Goal: Task Accomplishment & Management: Complete application form

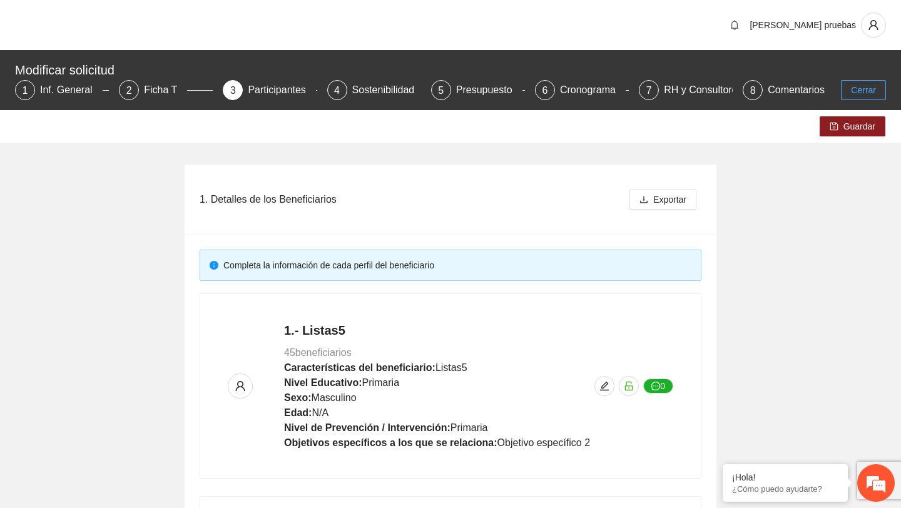
click at [855, 88] on span "Cerrar" at bounding box center [863, 90] width 25 height 14
click at [884, 86] on button "Cerrar" at bounding box center [863, 90] width 45 height 20
click at [861, 84] on span "Cerrar" at bounding box center [863, 90] width 25 height 14
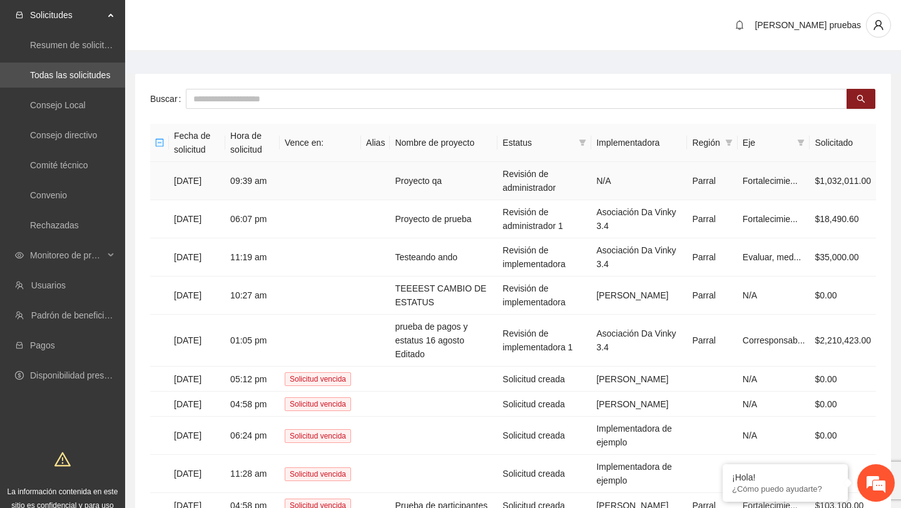
click at [458, 187] on td "Proyecto qa" at bounding box center [444, 181] width 108 height 38
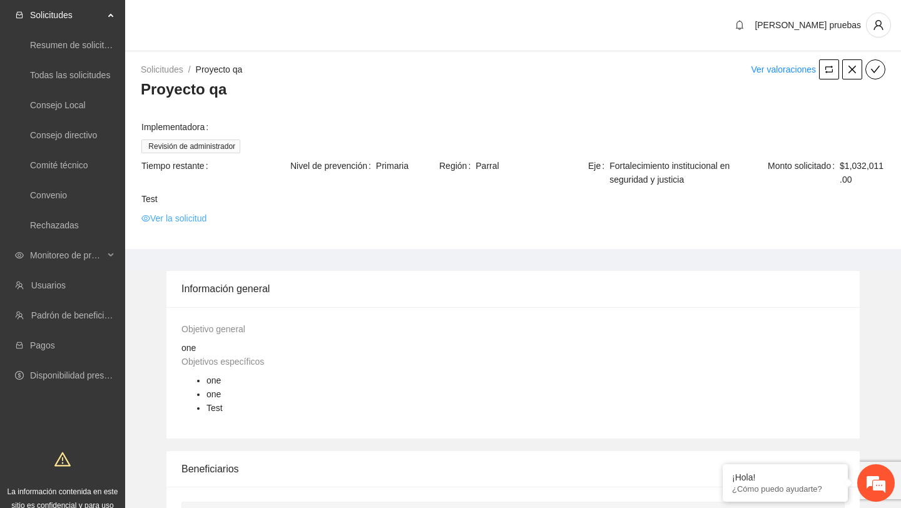
click at [178, 217] on link "Ver la solicitud" at bounding box center [173, 219] width 65 height 14
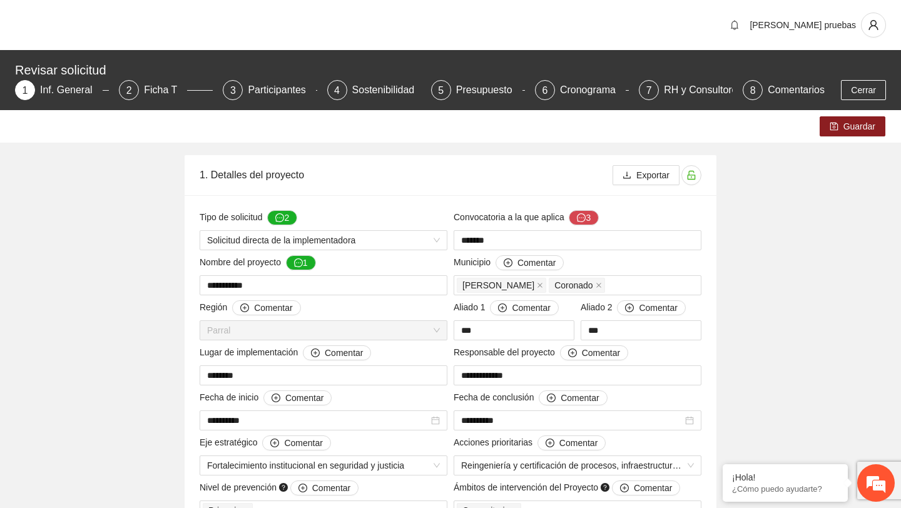
click at [223, 175] on div "1. Detalles del proyecto" at bounding box center [406, 175] width 413 height 36
click at [242, 178] on div "1. Detalles del proyecto" at bounding box center [406, 175] width 413 height 36
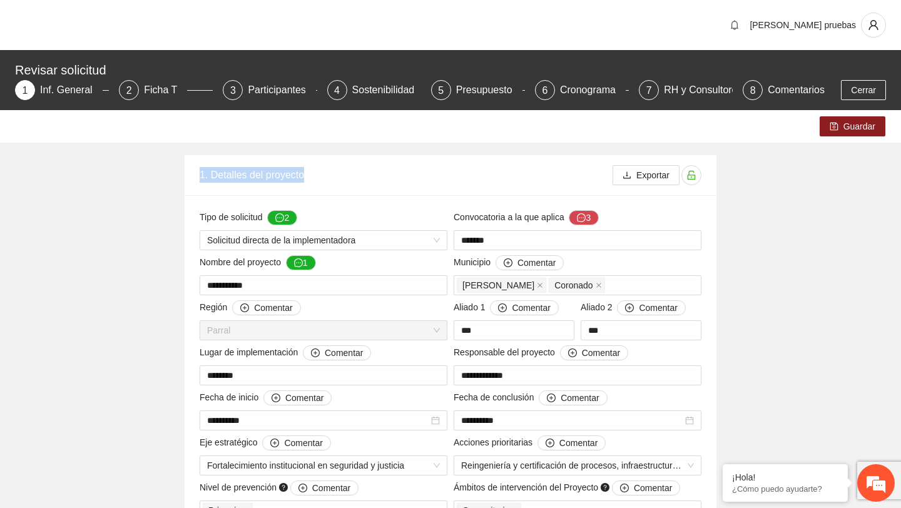
click at [242, 178] on div "1. Detalles del proyecto" at bounding box center [406, 175] width 413 height 36
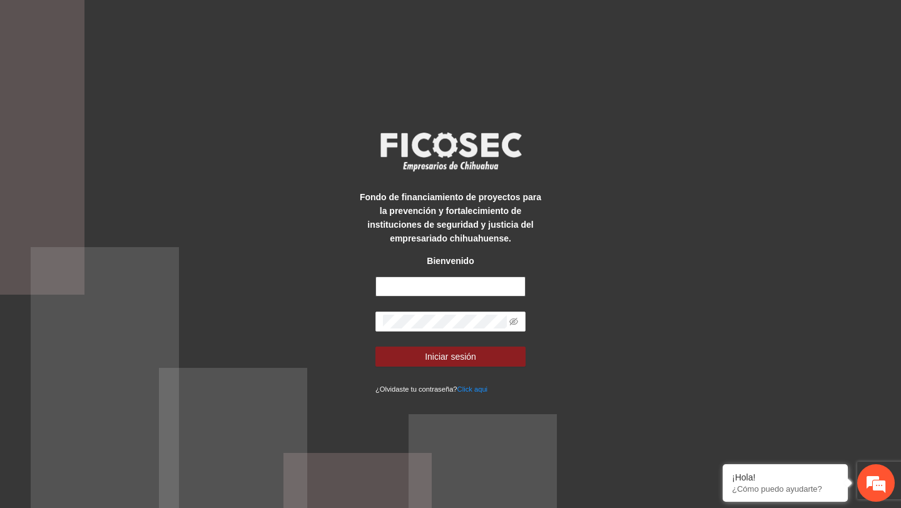
click at [411, 284] on input "text" at bounding box center [451, 287] width 150 height 20
type input "**********"
